Goal: Task Accomplishment & Management: Complete application form

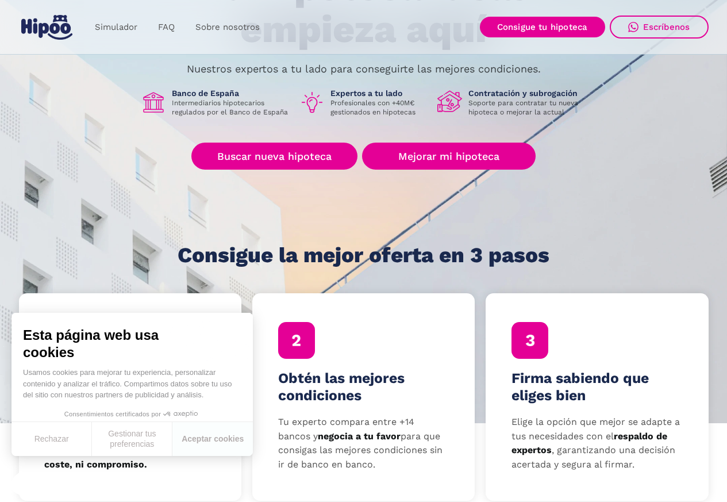
scroll to position [115, 0]
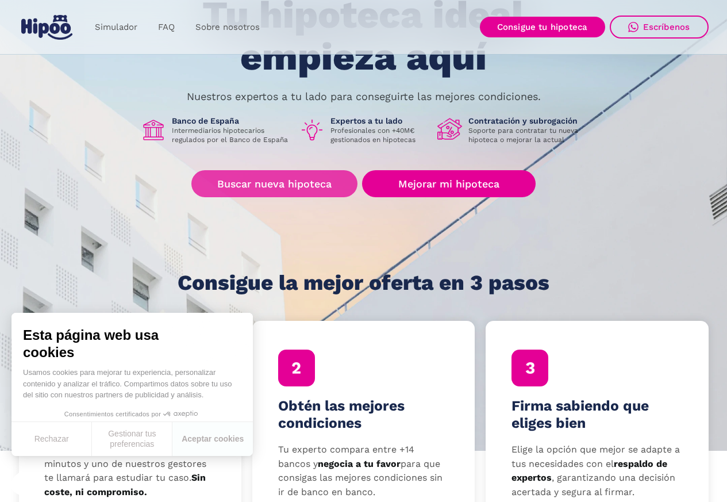
click at [273, 187] on link "Buscar nueva hipoteca" at bounding box center [274, 183] width 166 height 27
